Goal: Task Accomplishment & Management: Manage account settings

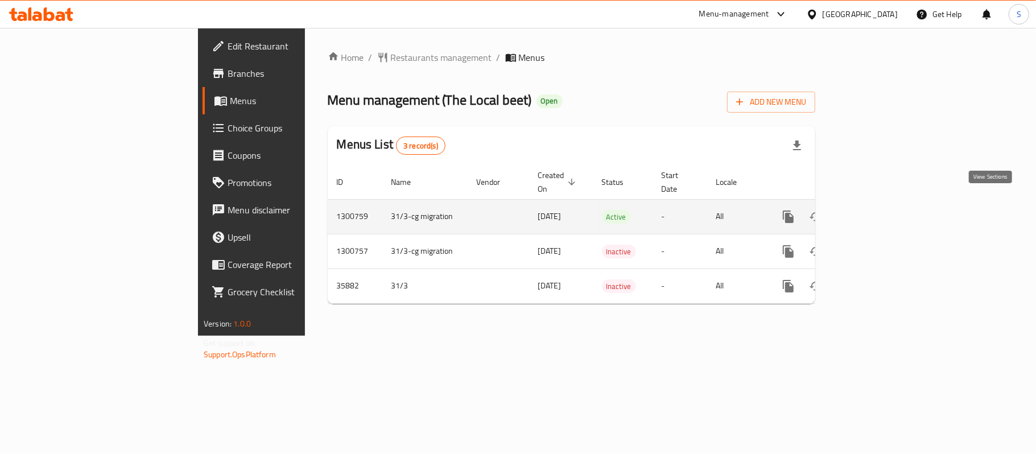
click at [884, 214] on link "enhanced table" at bounding box center [870, 216] width 27 height 27
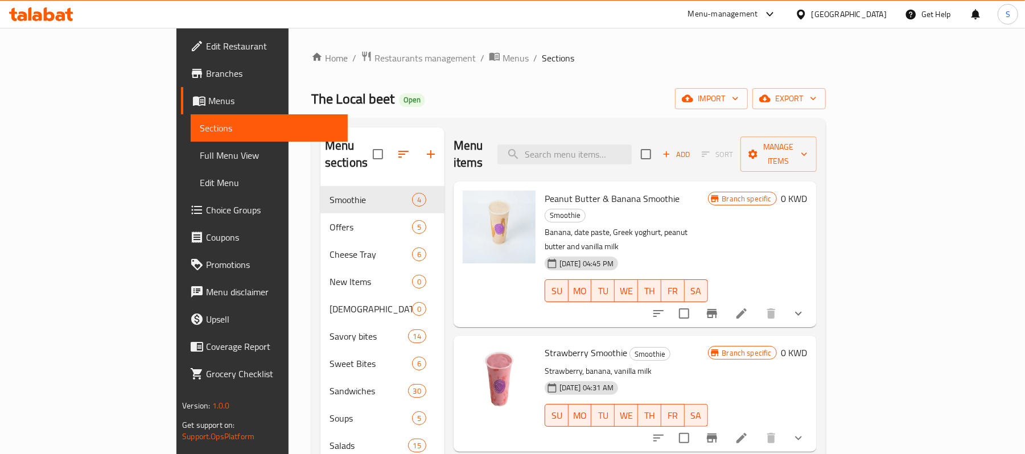
click at [206, 211] on span "Choice Groups" at bounding box center [272, 210] width 133 height 14
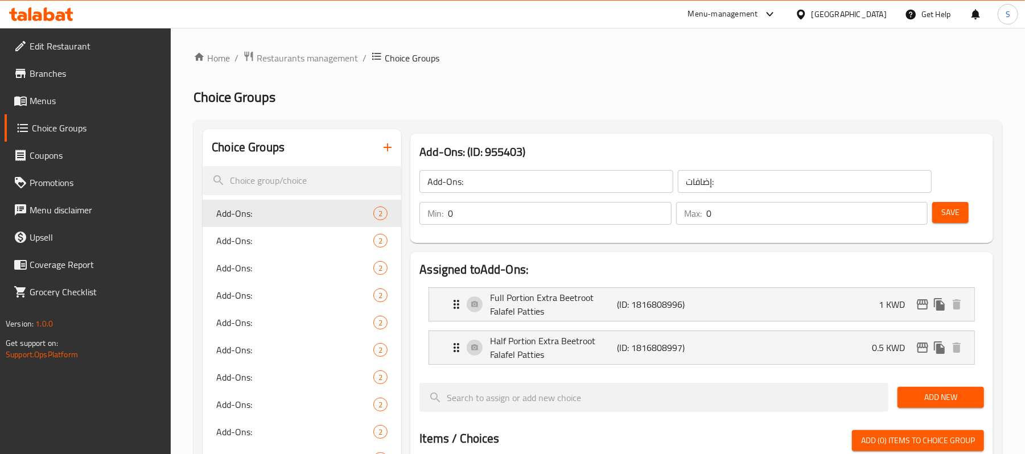
click at [31, 103] on span "Menus" at bounding box center [96, 101] width 133 height 14
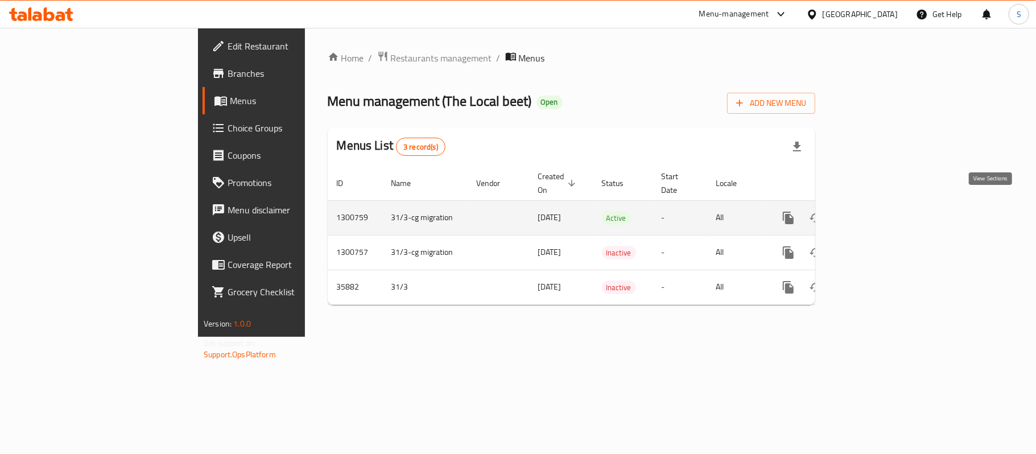
click at [876, 213] on icon "enhanced table" at bounding box center [870, 218] width 10 height 10
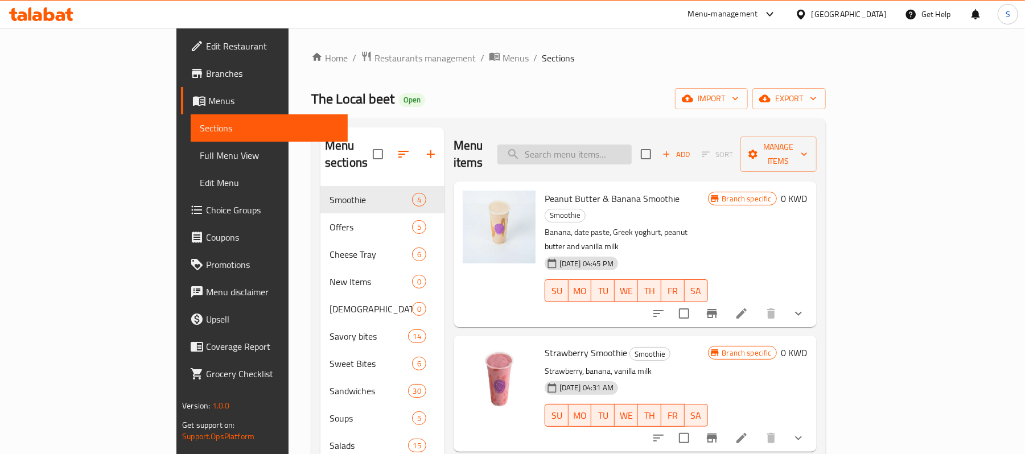
click at [632, 146] on input "search" at bounding box center [564, 155] width 134 height 20
paste input "Strawberry Smoothie"
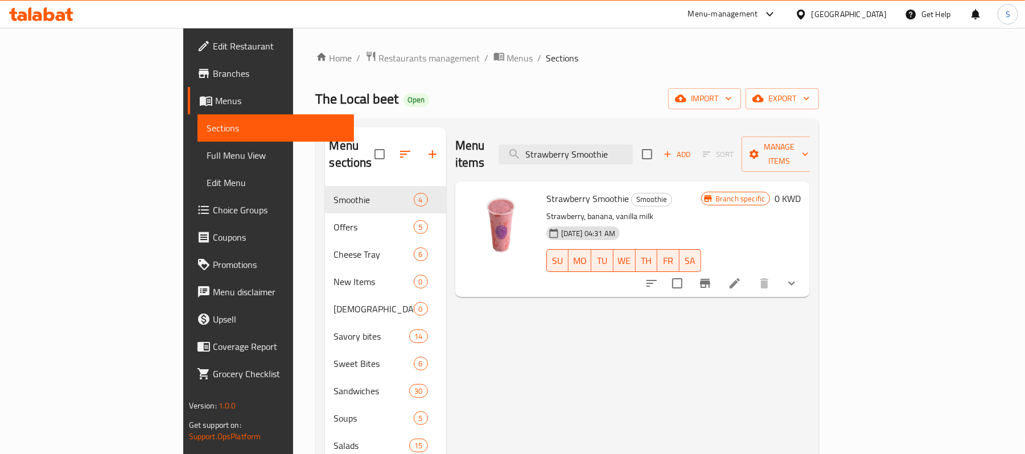
type input "Strawberry Smoothie"
click at [741, 277] on icon at bounding box center [735, 284] width 14 height 14
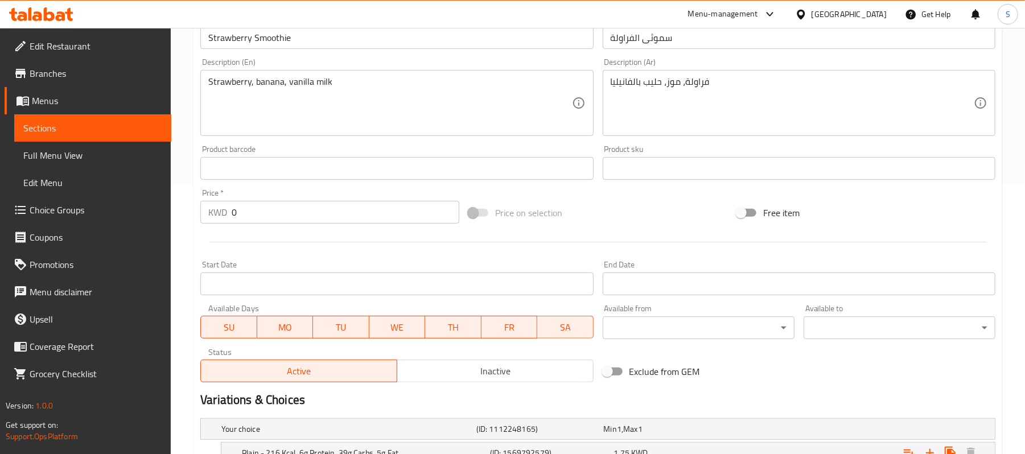
scroll to position [379, 0]
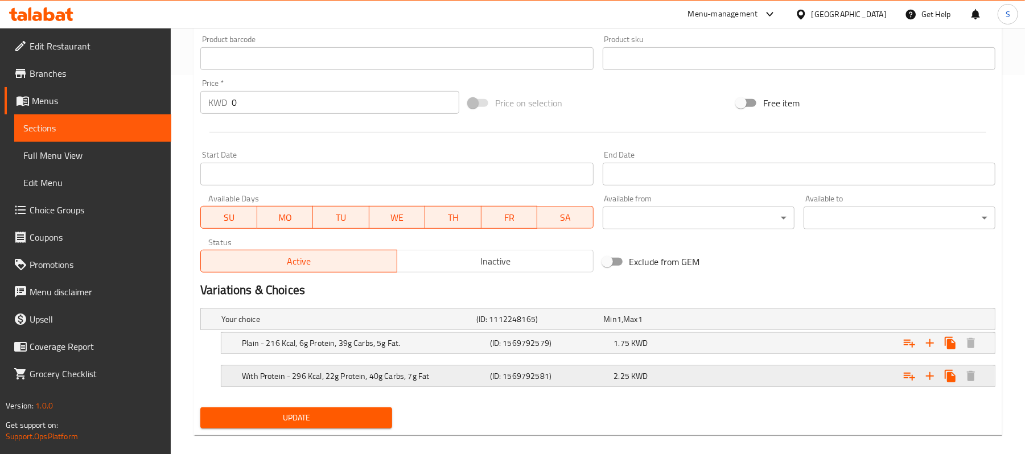
click at [616, 374] on span "2.25" at bounding box center [622, 376] width 16 height 15
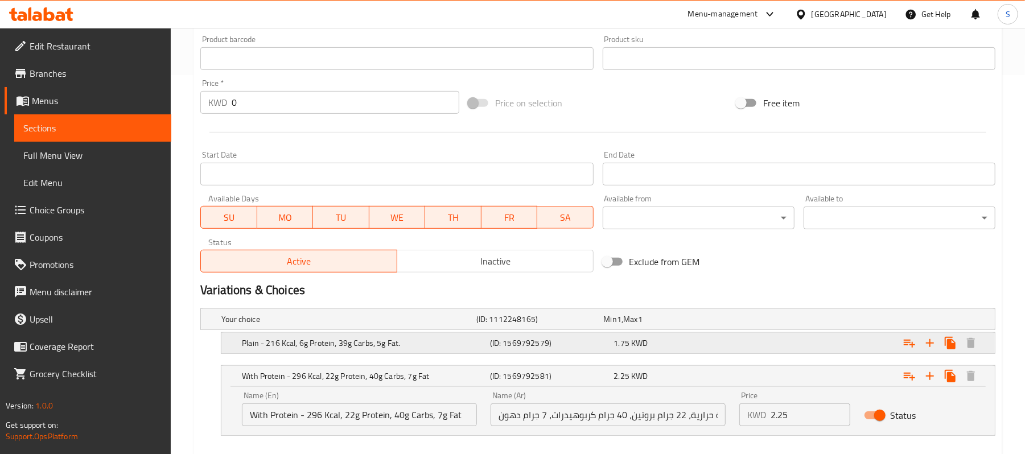
click at [649, 349] on div "1.75 KWD" at bounding box center [674, 343] width 124 height 16
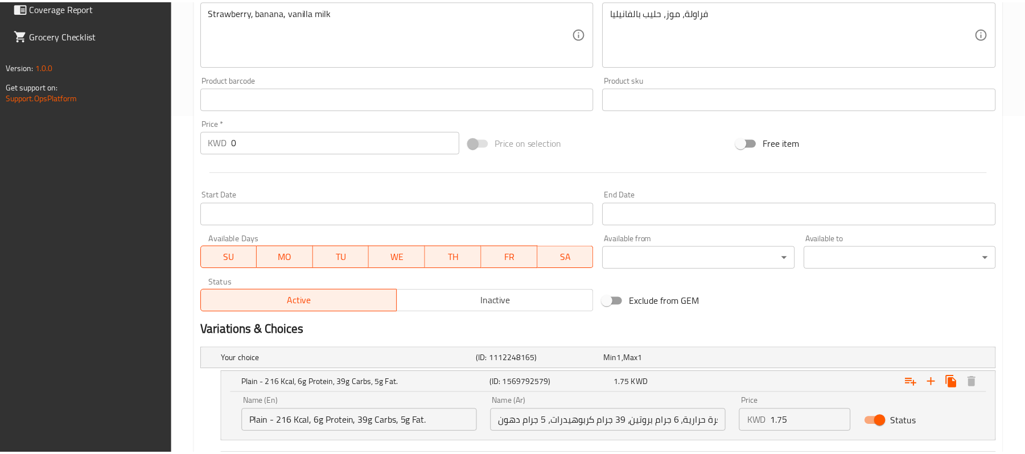
scroll to position [490, 0]
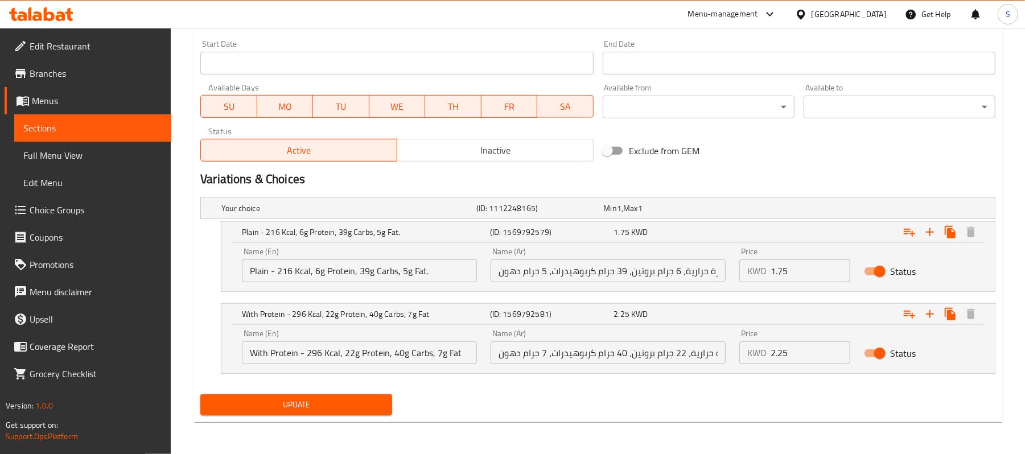
click at [629, 358] on input "مع بروتين - 296 سعرة حرارية، 22 جرام بروتين، 40 جرام كربوهيدرات، 7 جرام دهون" at bounding box center [607, 352] width 235 height 23
click at [620, 362] on input "مع بروتين - 296 سعرة حرارية، 22 جرام بروتين، 40 جرام كربوهيدرات، 7 جرام دهون" at bounding box center [607, 352] width 235 height 23
drag, startPoint x: 634, startPoint y: 358, endPoint x: 804, endPoint y: 344, distance: 170.7
click at [804, 344] on div "Name (En) With Protein - 296 Kcal, 22g Protein, 40g Carbs, 7g Fat Name (En) Nam…" at bounding box center [608, 347] width 746 height 48
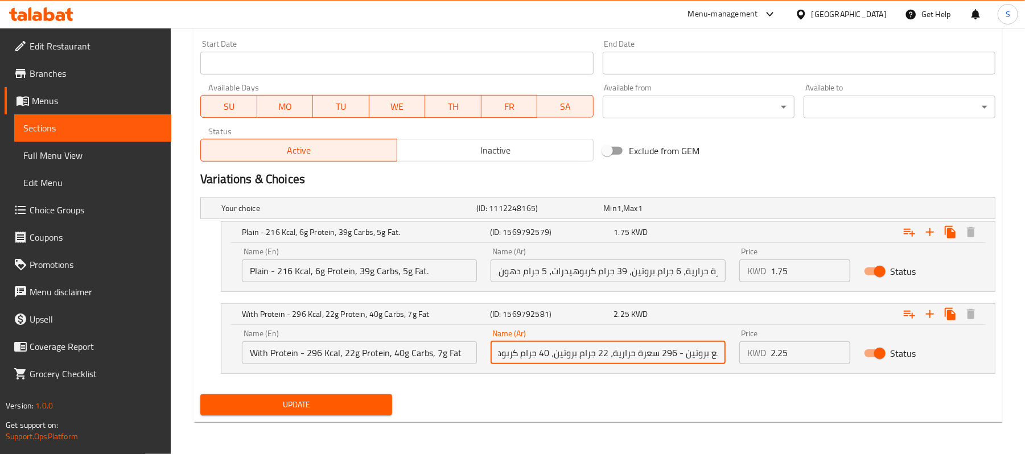
click at [706, 271] on input "سادة - 216 سعرة حرارية، 6 جرام بروتين، 39 جرام كربوهيدرات، 5 جرام دهون" at bounding box center [607, 270] width 235 height 23
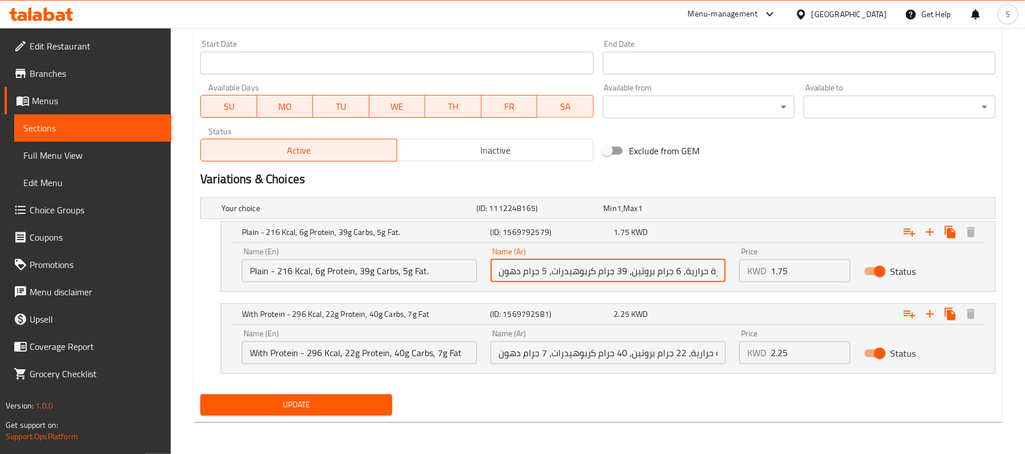
click at [690, 267] on input "سادة - 216 سعرة حرارية، 6 جرام بروتين، 39 جرام كربوهيدرات، 5 جرام دهون" at bounding box center [607, 270] width 235 height 23
drag, startPoint x: 690, startPoint y: 267, endPoint x: 897, endPoint y: 264, distance: 207.1
click at [897, 264] on div "Name (En) Plain - 216 Kcal, 6g Protein, 39g Carbs, 5g Fat. Name (En) Name (Ar) …" at bounding box center [608, 265] width 746 height 48
click at [616, 274] on input "سادة - 216 سعرة حرارية، 6 جرام بروتين، 39 جرام كربوهيدرات، 5 جرام دهون" at bounding box center [607, 270] width 235 height 23
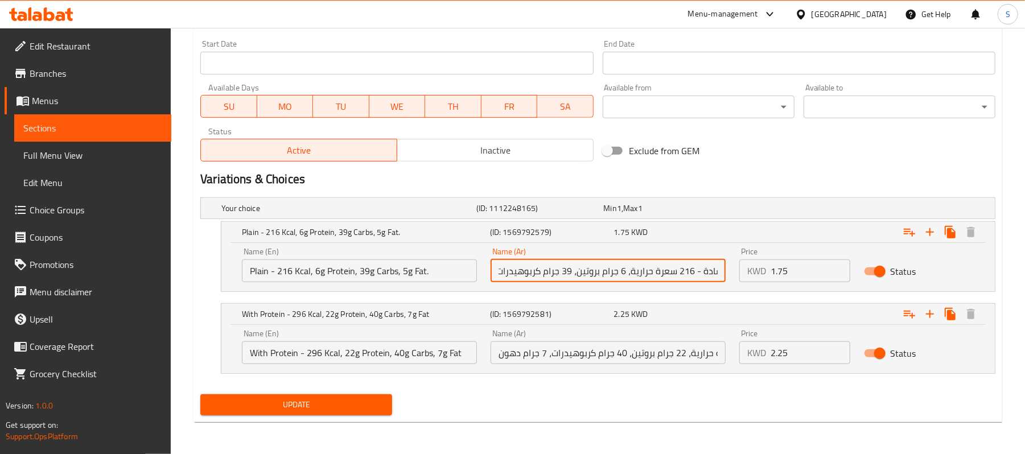
click at [616, 274] on input "سادة - 216 سعرة حرارية، 6 جرام بروتين، 39 جرام كربوهيدرات، 5 جرام دهون" at bounding box center [607, 270] width 235 height 23
paste input "ادي - 216 سعرة حرارية، 6 جرام بروتين، 39 جرام كربوهيدرات، 5 جرام دهون."
type input "عادي - 216 سعرة حرارية، 6 جرام بروتين، 39 جرام كربوهيدرات، 5 جرام دهون."
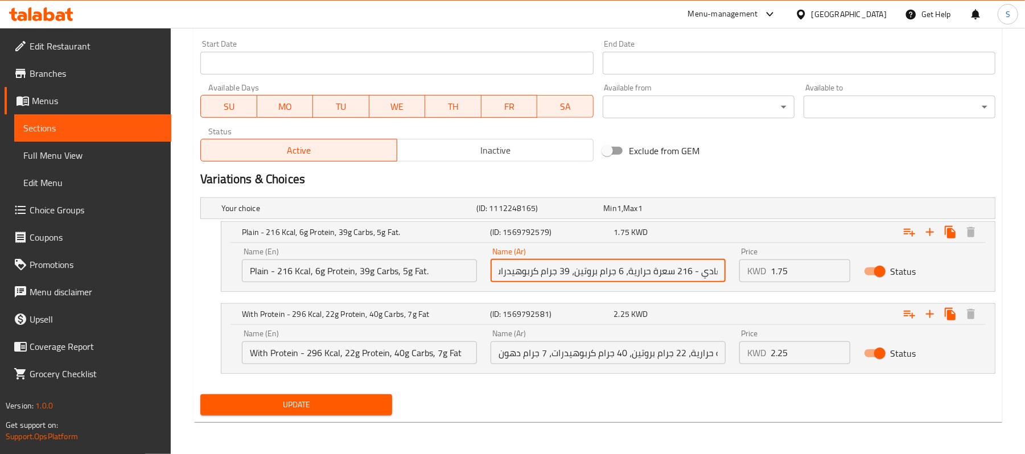
click at [322, 407] on span "Update" at bounding box center [296, 405] width 174 height 14
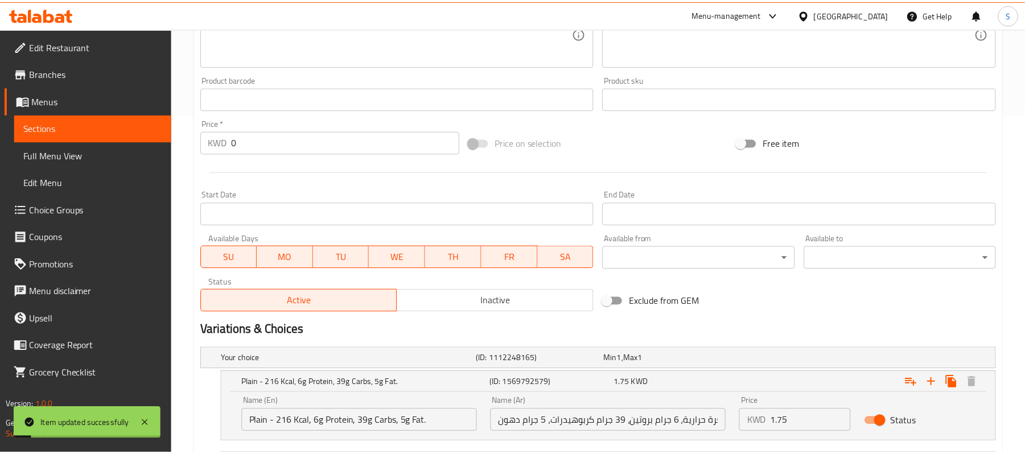
scroll to position [490, 0]
